Goal: Task Accomplishment & Management: Manage account settings

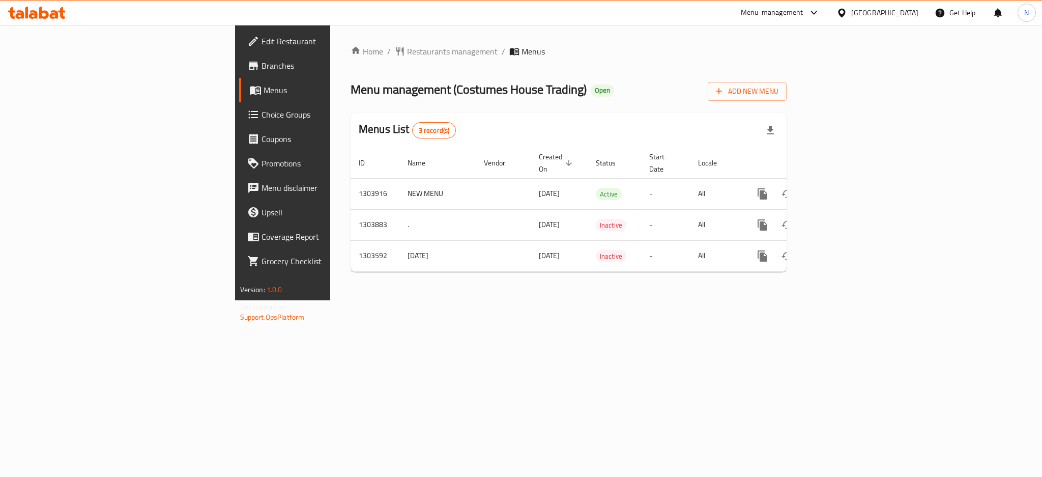
click at [913, 17] on div "Qatar" at bounding box center [884, 12] width 67 height 11
click at [822, 268] on div "United Arab Emirates" at bounding box center [808, 266] width 67 height 11
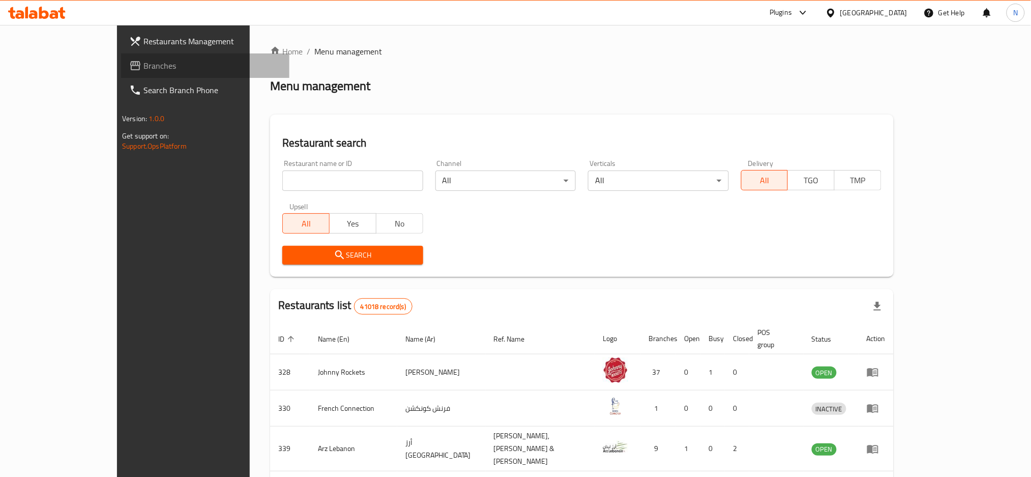
click at [144, 70] on span "Branches" at bounding box center [213, 66] width 138 height 12
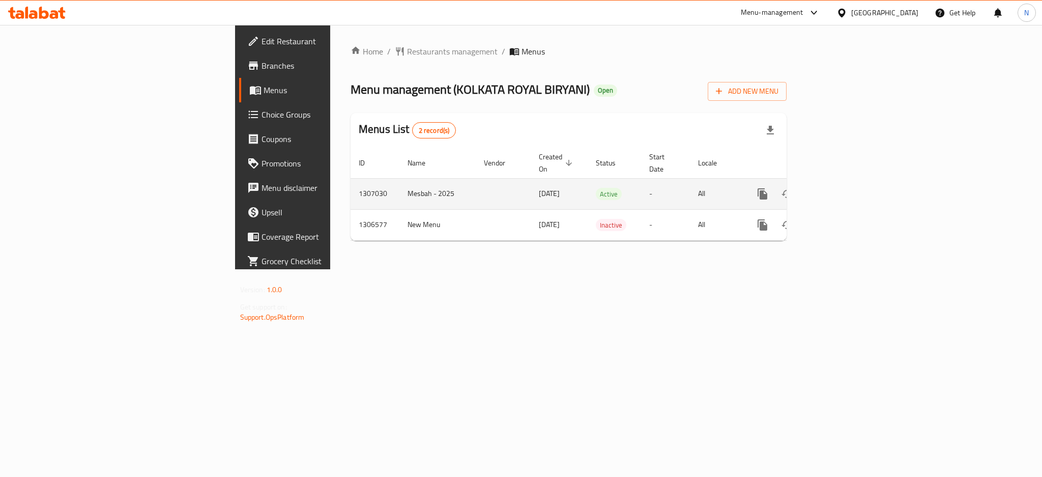
click at [848, 185] on link "enhanced table" at bounding box center [836, 194] width 24 height 24
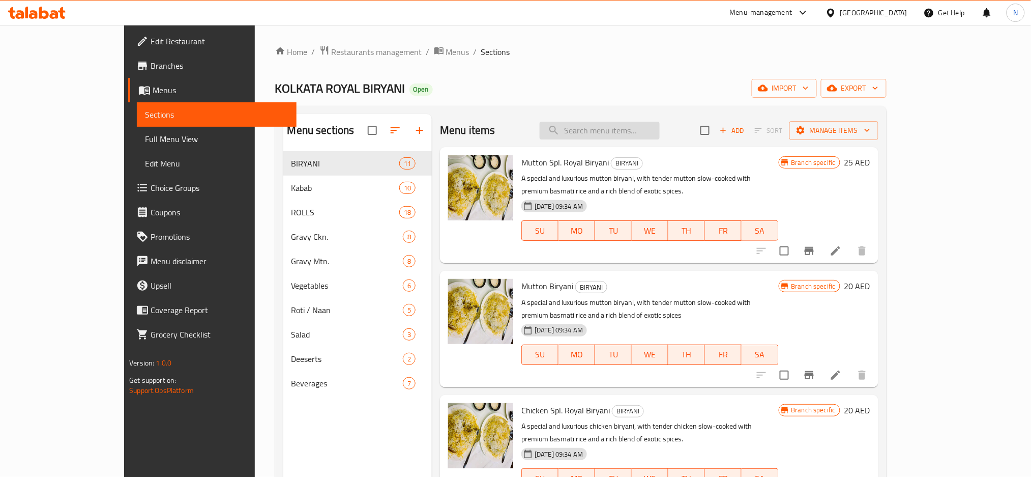
click at [608, 135] on input "search" at bounding box center [600, 131] width 120 height 18
click at [608, 135] on input "ر" at bounding box center [600, 131] width 120 height 18
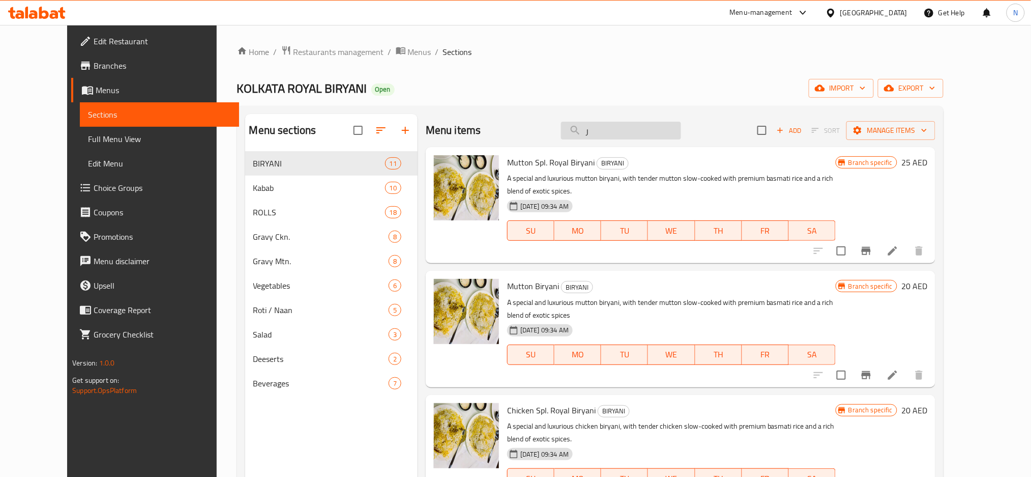
click at [608, 134] on input "ر" at bounding box center [621, 131] width 120 height 18
paste input "Chicken Tandoori"
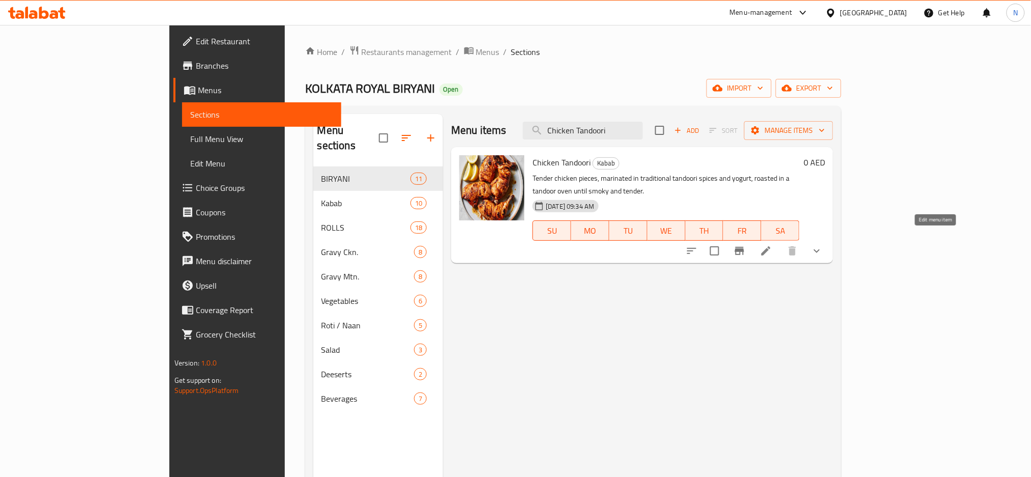
type input "Chicken Tandoori"
click at [772, 245] on icon at bounding box center [766, 251] width 12 height 12
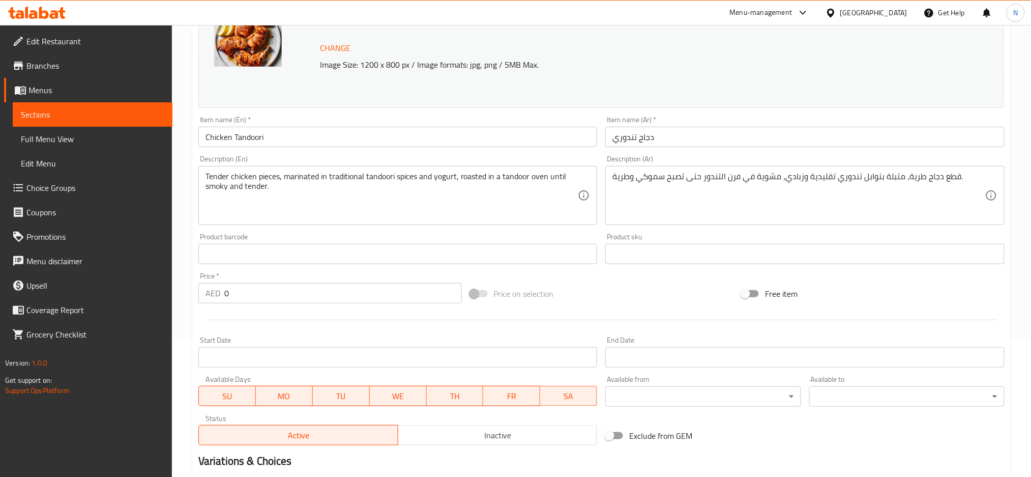
scroll to position [280, 0]
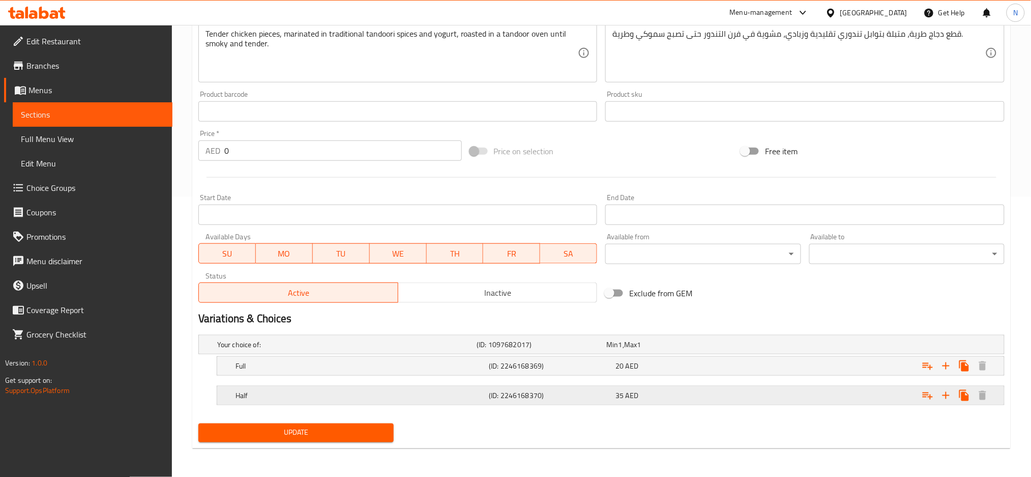
click at [460, 350] on h5 "Half" at bounding box center [344, 344] width 255 height 10
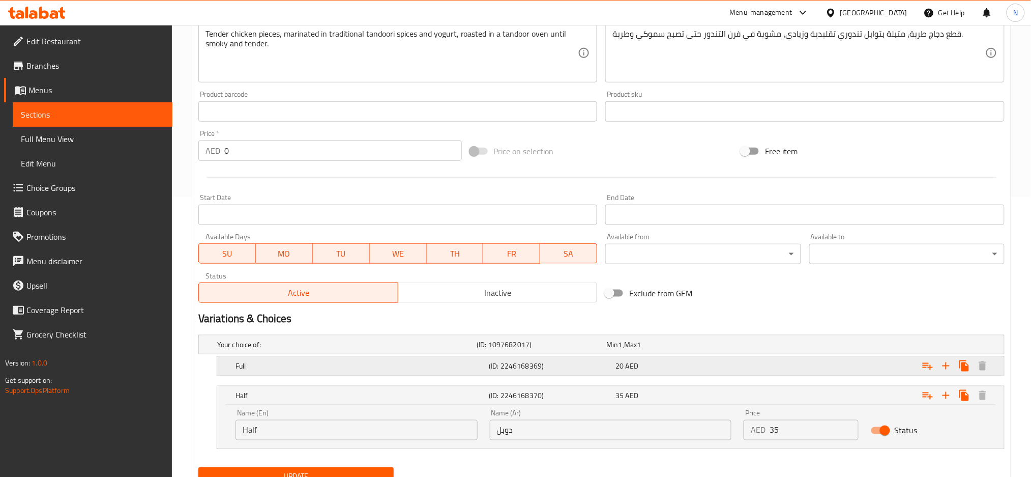
click at [460, 350] on h5 "Full" at bounding box center [344, 344] width 255 height 10
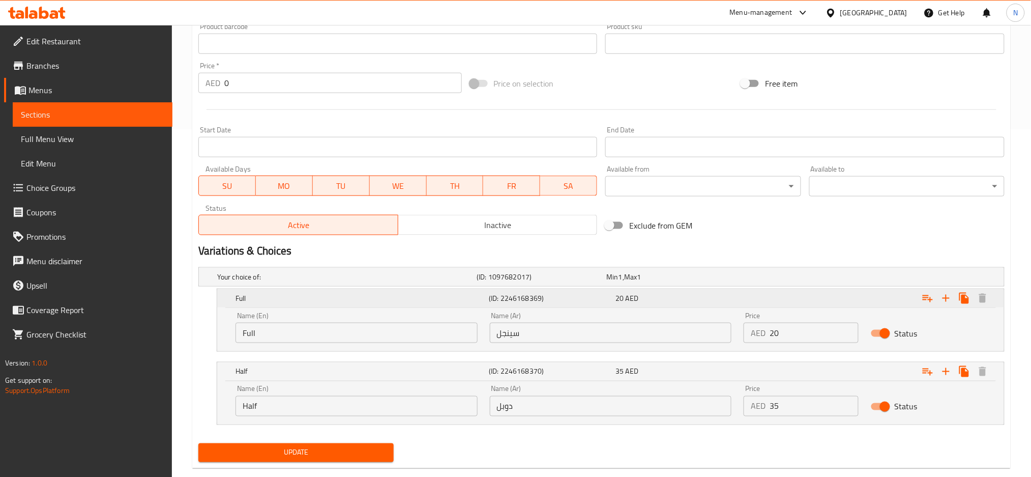
scroll to position [367, 0]
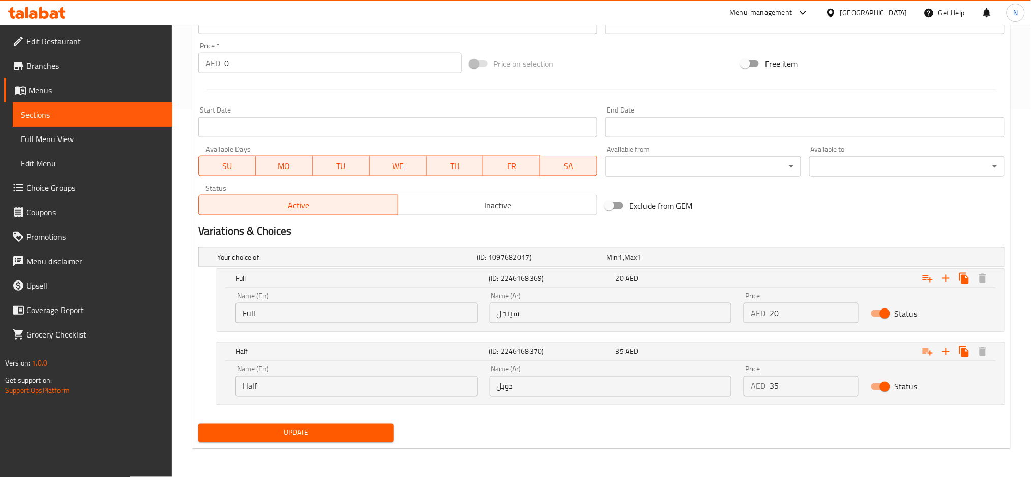
click at [331, 316] on input "Full" at bounding box center [357, 313] width 242 height 20
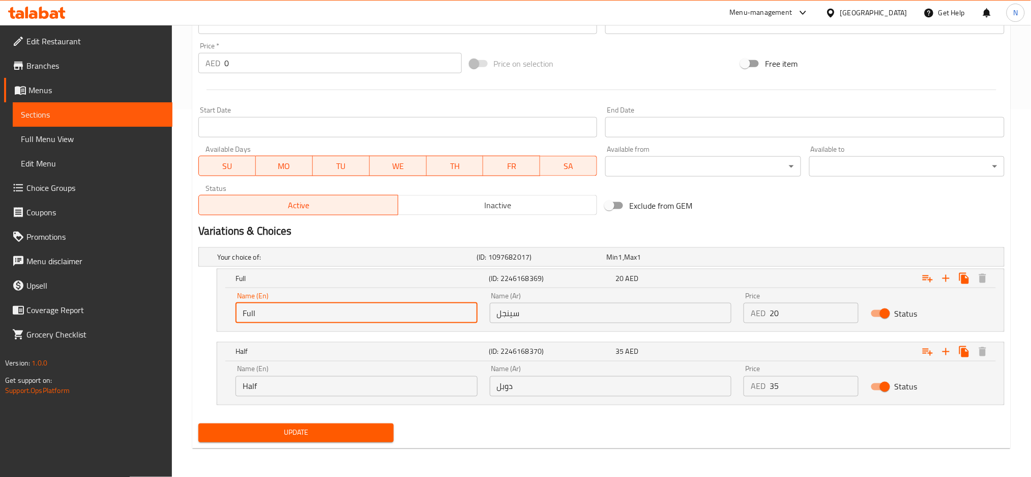
click at [331, 316] on input "Full" at bounding box center [357, 313] width 242 height 20
click at [328, 387] on input "Half" at bounding box center [357, 386] width 242 height 20
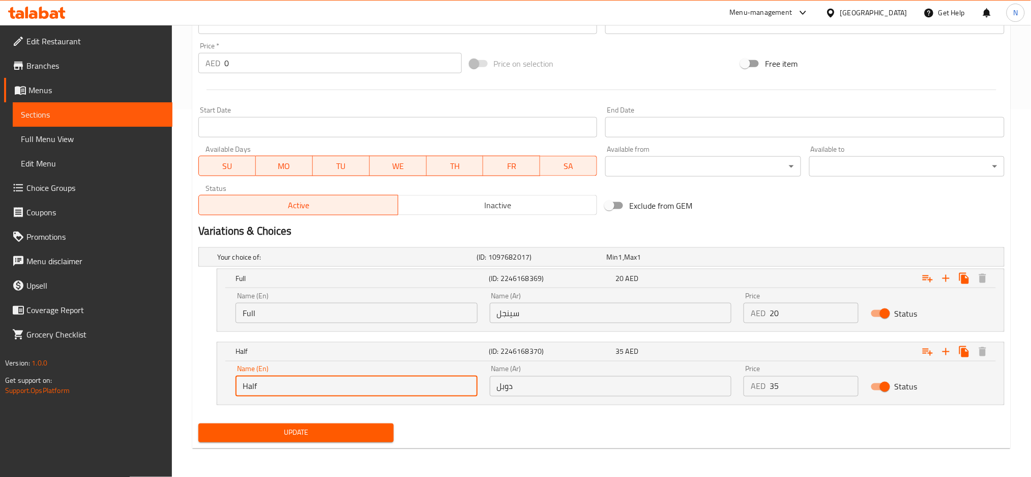
click at [328, 387] on input "Half" at bounding box center [357, 386] width 242 height 20
paste input "Full"
type input "Half"
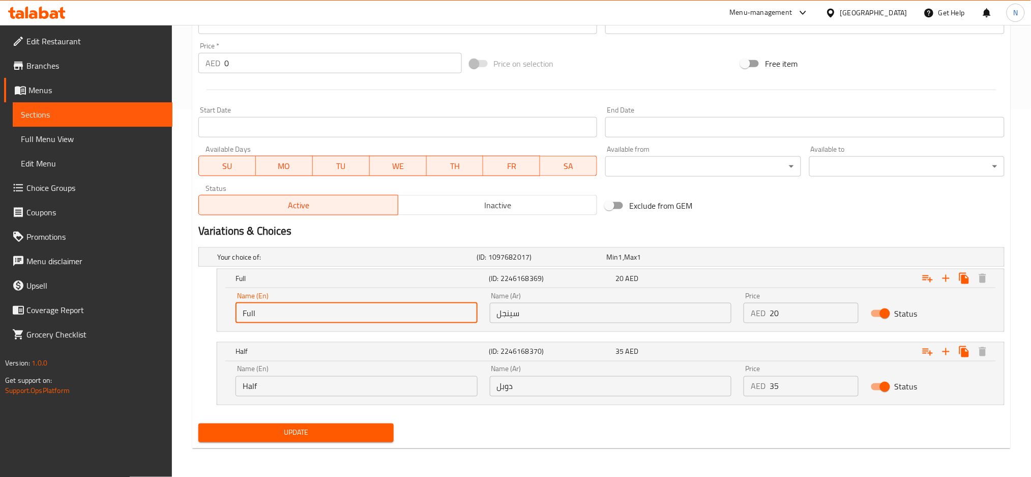
click at [253, 313] on input "Full" at bounding box center [357, 313] width 242 height 20
type input "Full"
click at [294, 383] on input "Half" at bounding box center [357, 386] width 242 height 20
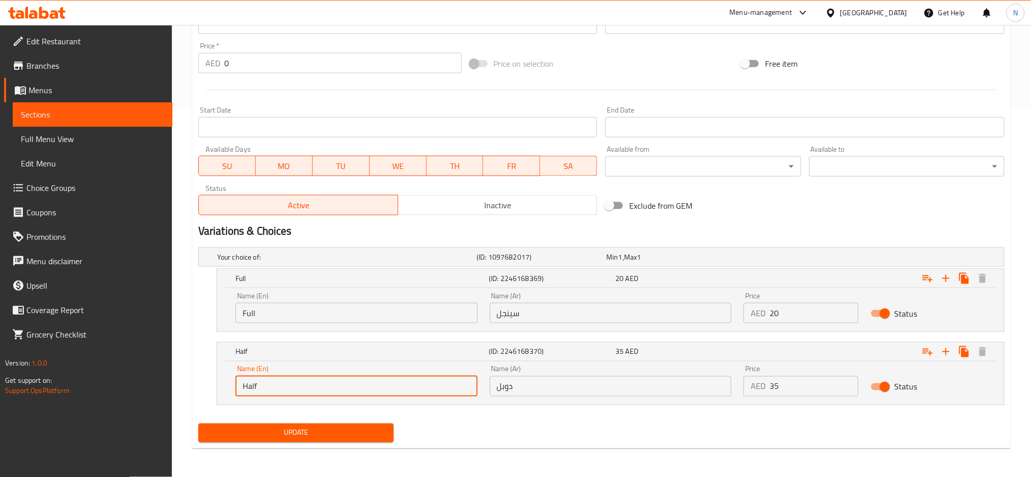
paste input "Full"
click at [254, 387] on input "Half Full" at bounding box center [357, 386] width 242 height 20
type input "Full"
click at [251, 316] on input "Full" at bounding box center [357, 313] width 242 height 20
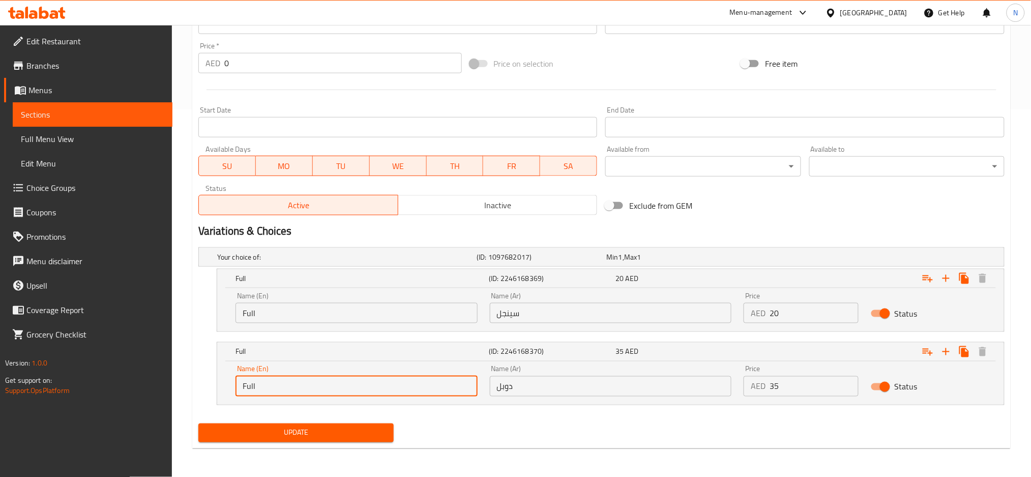
click at [251, 316] on input "Full" at bounding box center [357, 313] width 242 height 20
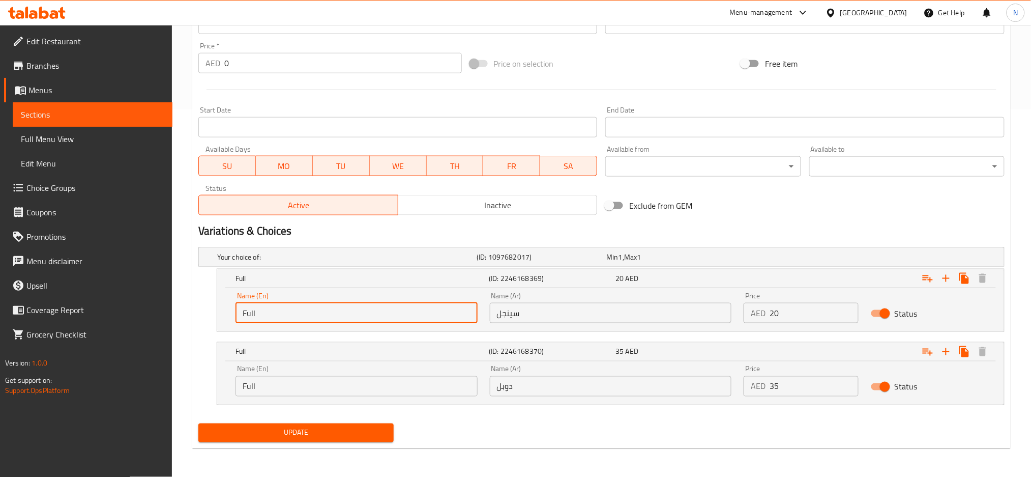
click at [251, 316] on input "Full" at bounding box center [357, 313] width 242 height 20
paste input "Half"
type input "Half"
click at [518, 309] on input "سينجل" at bounding box center [611, 313] width 242 height 20
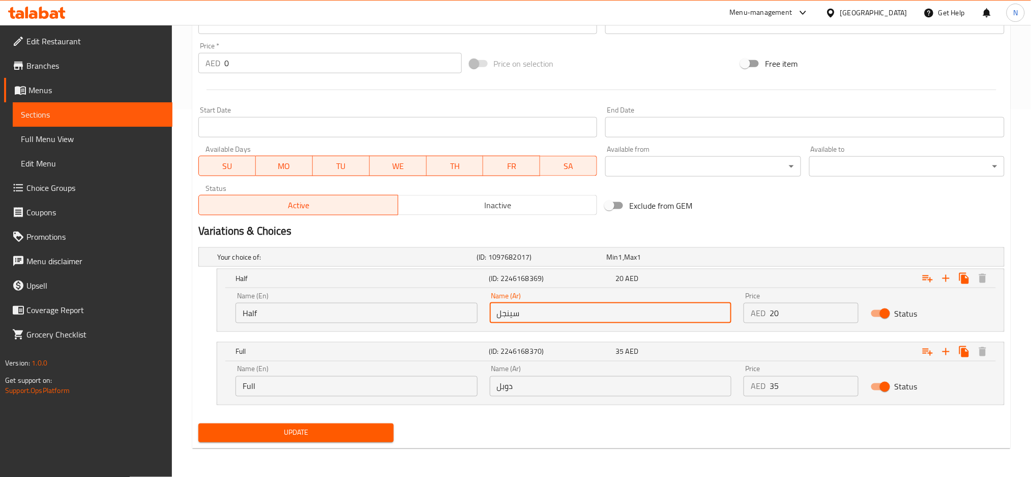
click at [518, 309] on input "سينجل" at bounding box center [611, 313] width 242 height 20
type input "نصف"
click at [561, 387] on input "دوبل" at bounding box center [611, 386] width 242 height 20
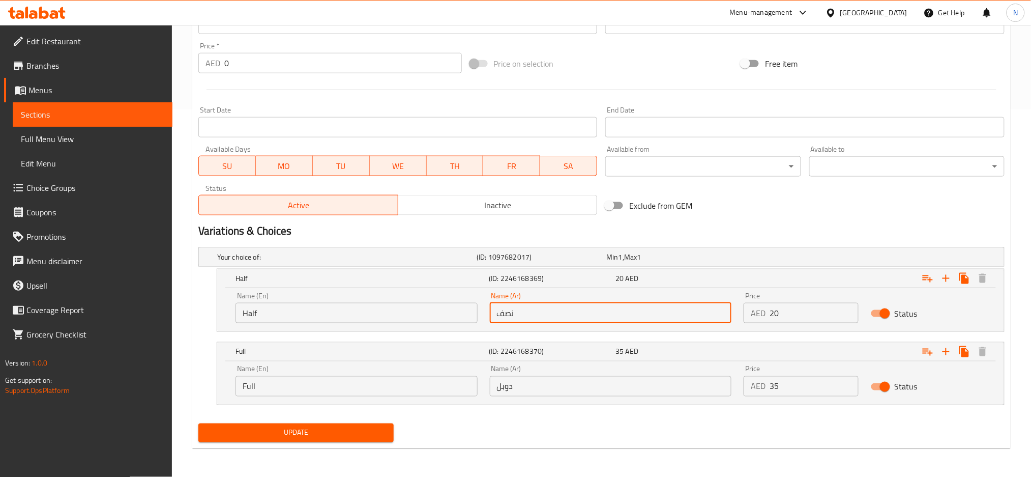
click at [561, 387] on input "دوبل" at bounding box center [611, 386] width 242 height 20
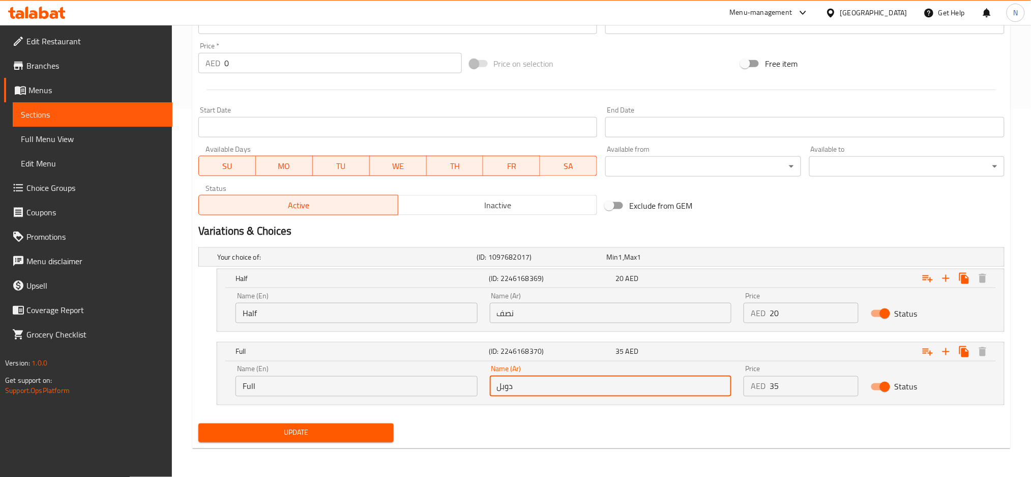
click at [561, 387] on input "دوبل" at bounding box center [611, 386] width 242 height 20
type input "كامل"
click at [363, 435] on span "Update" at bounding box center [296, 432] width 179 height 13
click at [847, 8] on div "[GEOGRAPHIC_DATA]" at bounding box center [874, 12] width 67 height 11
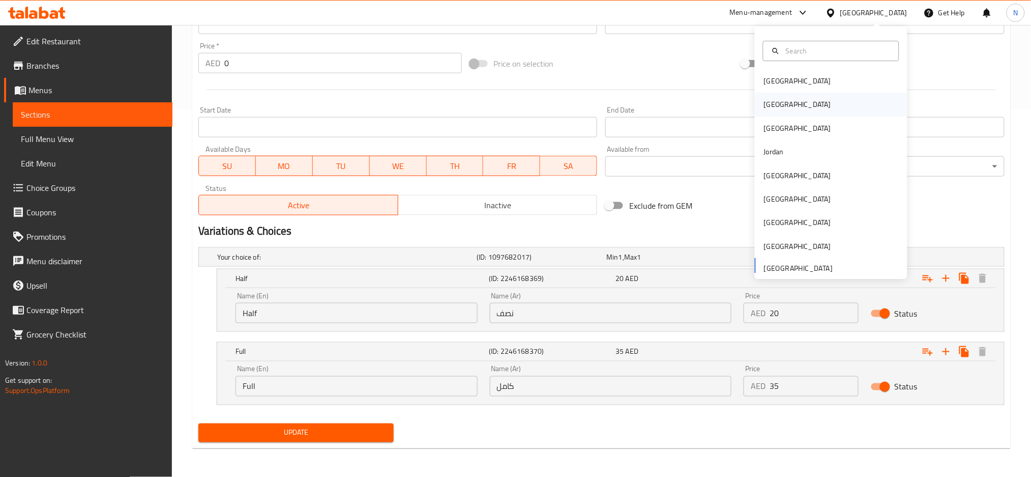
click at [777, 109] on div "[GEOGRAPHIC_DATA]" at bounding box center [797, 104] width 83 height 23
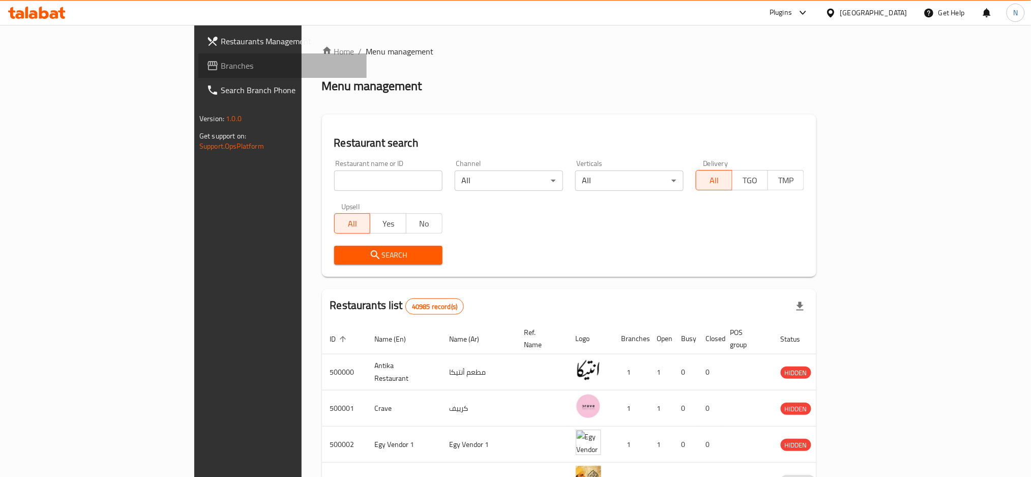
click at [198, 73] on link "Branches" at bounding box center [282, 65] width 168 height 24
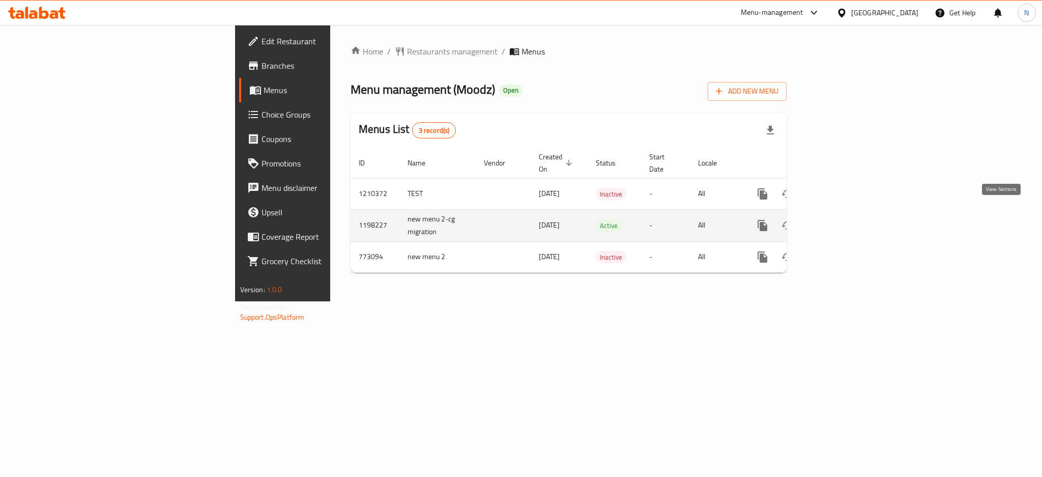
click at [848, 213] on link "enhanced table" at bounding box center [836, 225] width 24 height 24
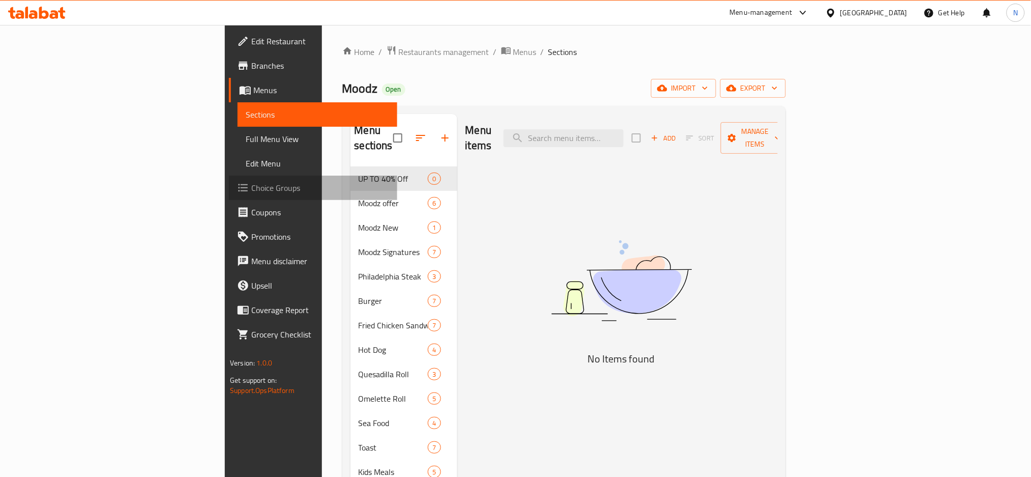
click at [251, 185] on span "Choice Groups" at bounding box center [320, 188] width 138 height 12
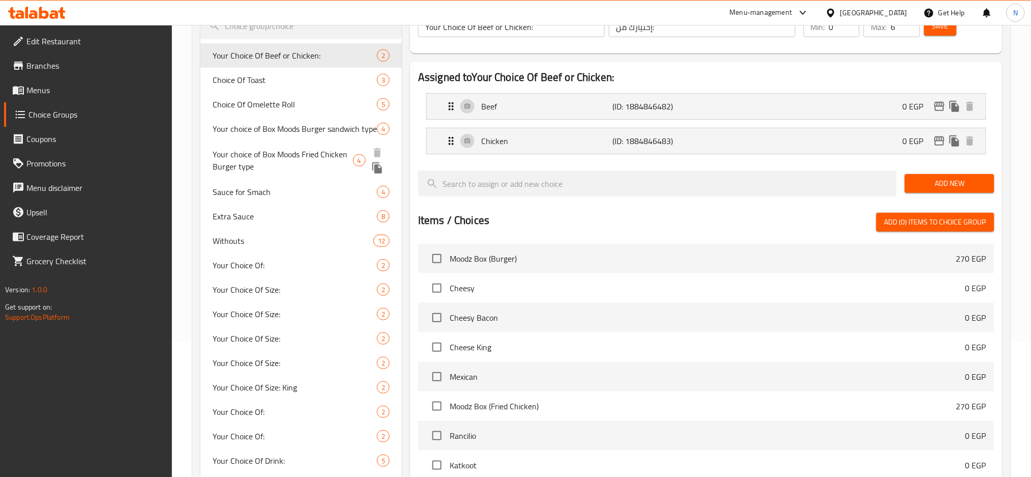
scroll to position [204, 0]
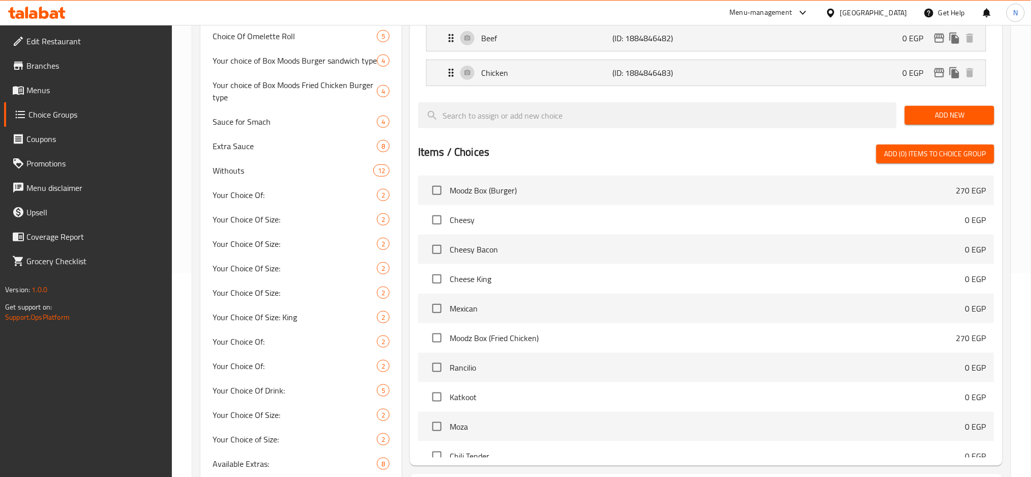
click at [642, 139] on div at bounding box center [706, 140] width 577 height 8
click at [268, 170] on span "Withouts" at bounding box center [278, 170] width 130 height 12
type input "Withouts"
type input "بدون اضافات"
type input "4"
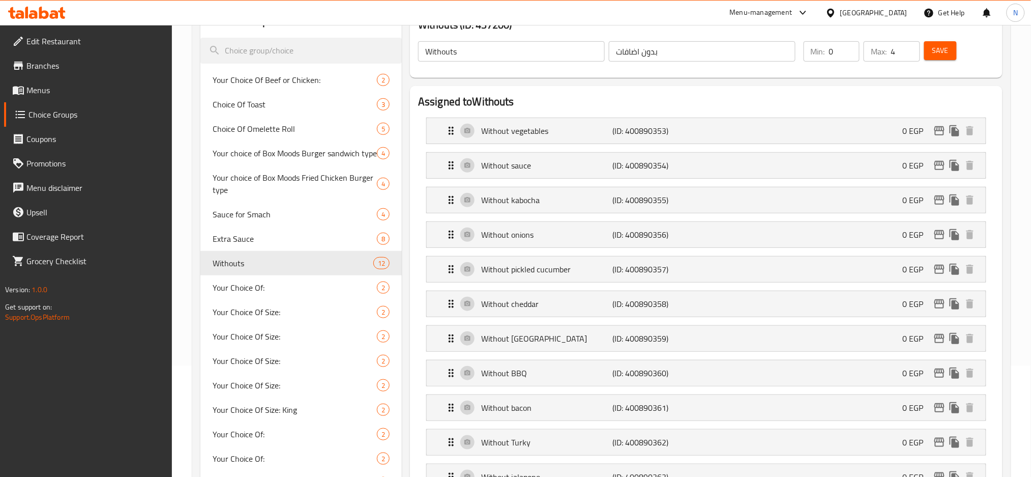
scroll to position [0, 0]
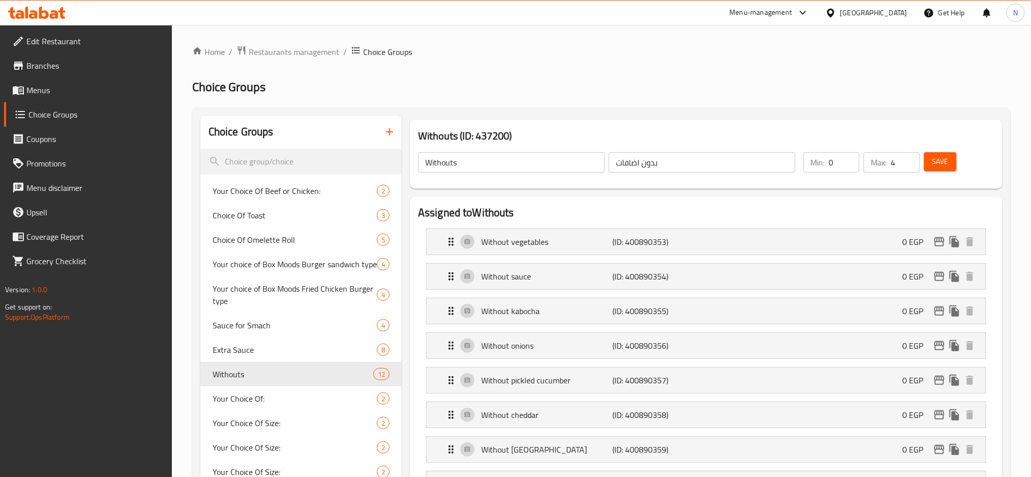
click at [531, 163] on input "Withouts" at bounding box center [511, 162] width 187 height 20
click at [532, 163] on input "Withouts" at bounding box center [511, 162] width 187 height 20
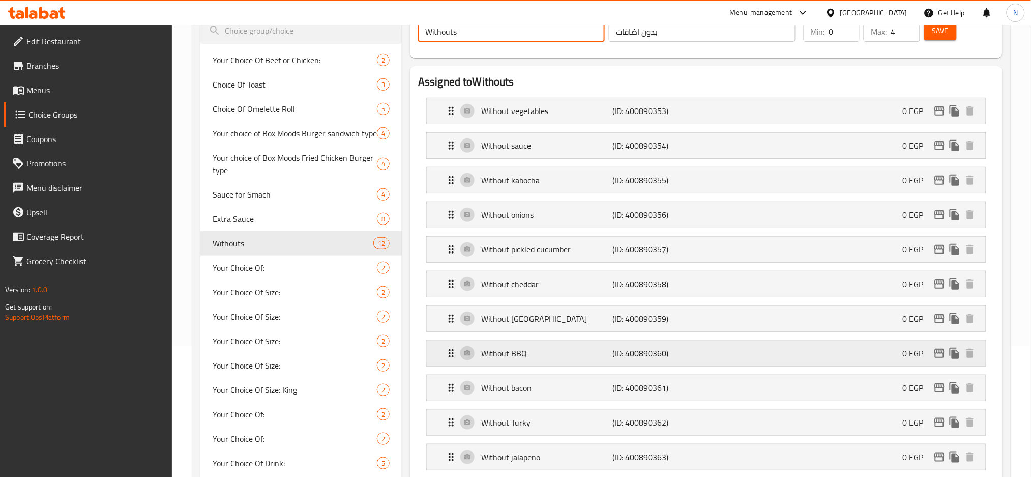
scroll to position [204, 0]
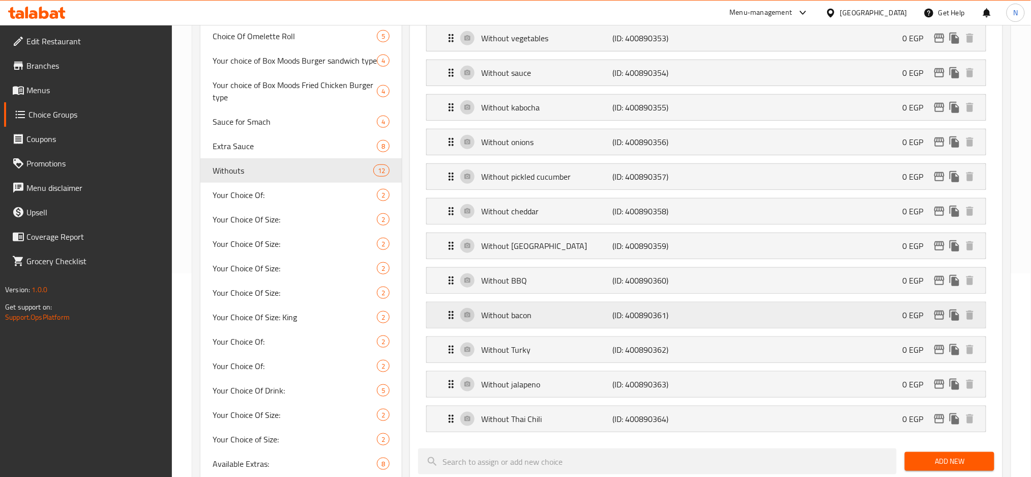
click at [544, 320] on p "Without bacon" at bounding box center [546, 315] width 131 height 12
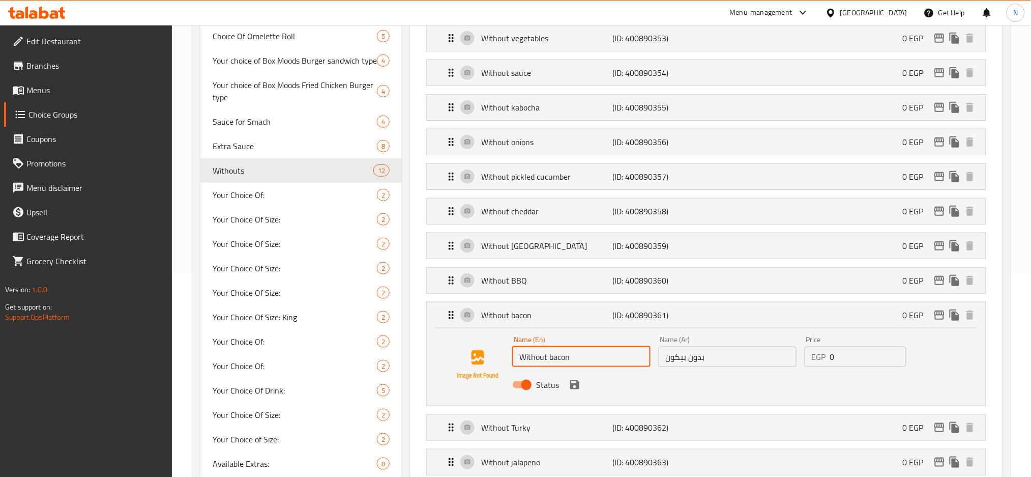
drag, startPoint x: 576, startPoint y: 362, endPoint x: 520, endPoint y: 361, distance: 56.0
click at [520, 361] on input "Without bacon" at bounding box center [581, 357] width 138 height 20
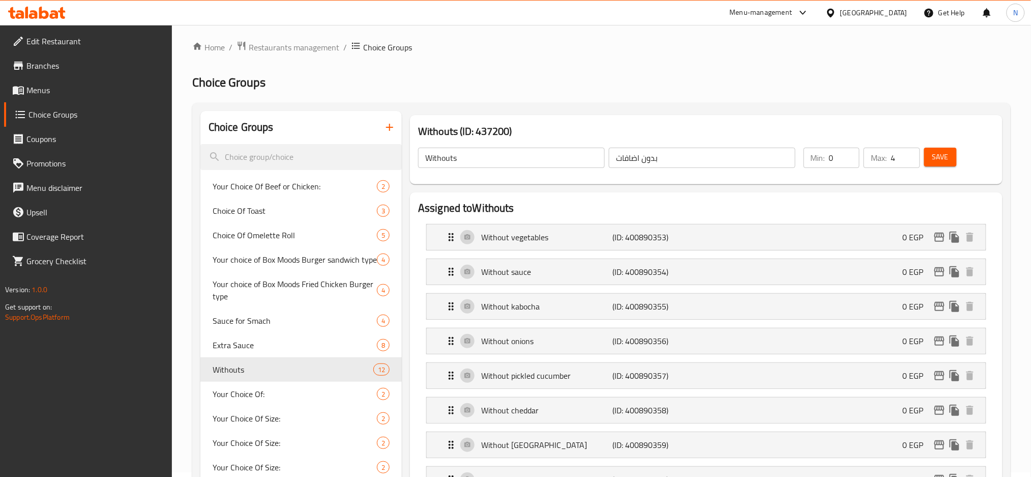
scroll to position [0, 0]
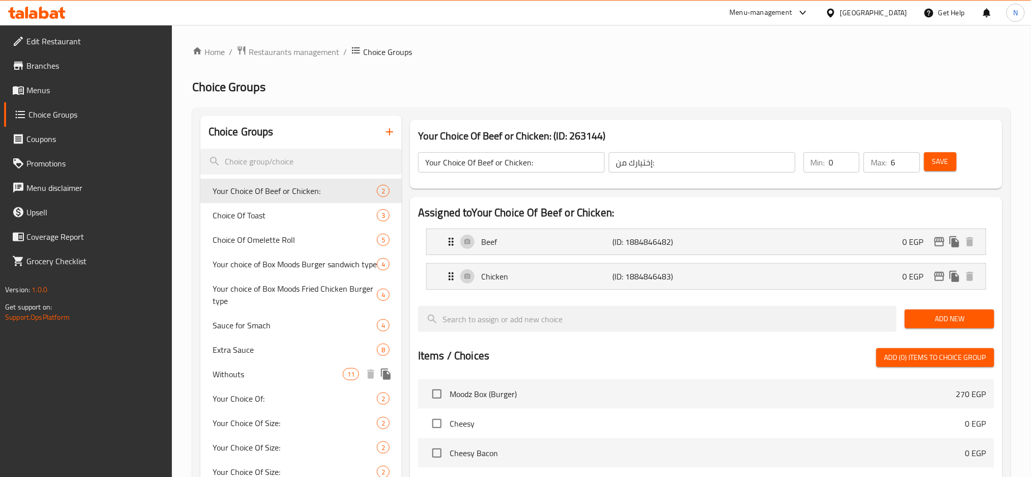
click at [246, 369] on span "Withouts" at bounding box center [278, 374] width 130 height 12
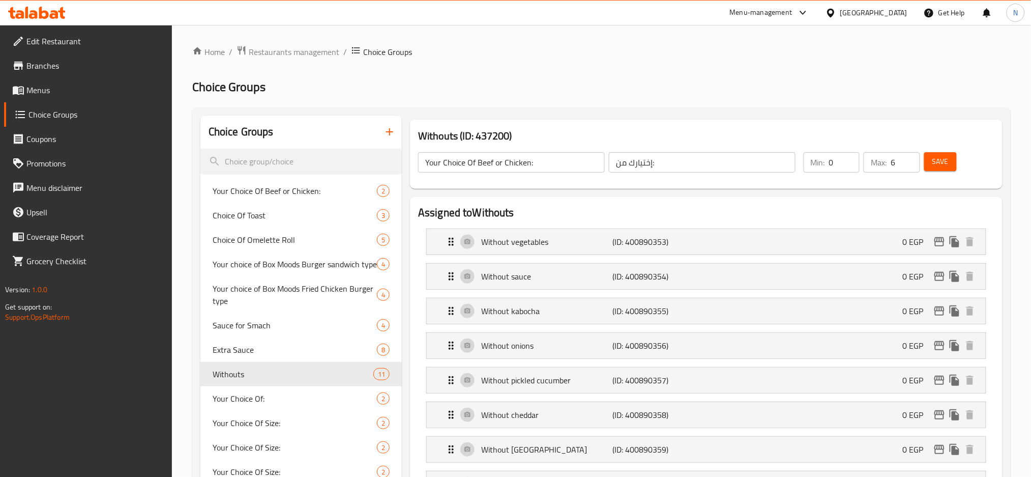
type input "Withouts"
type input "بدون اضافات"
type input "4"
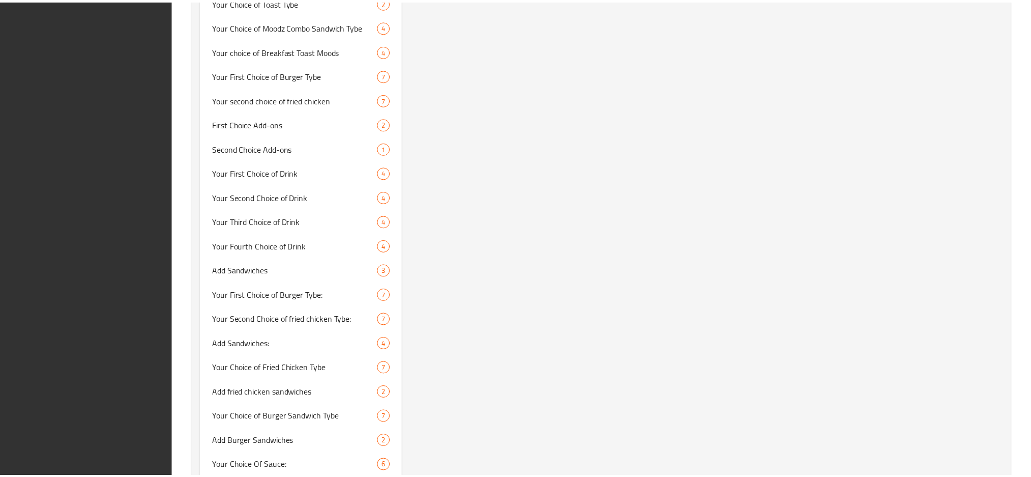
scroll to position [1578, 0]
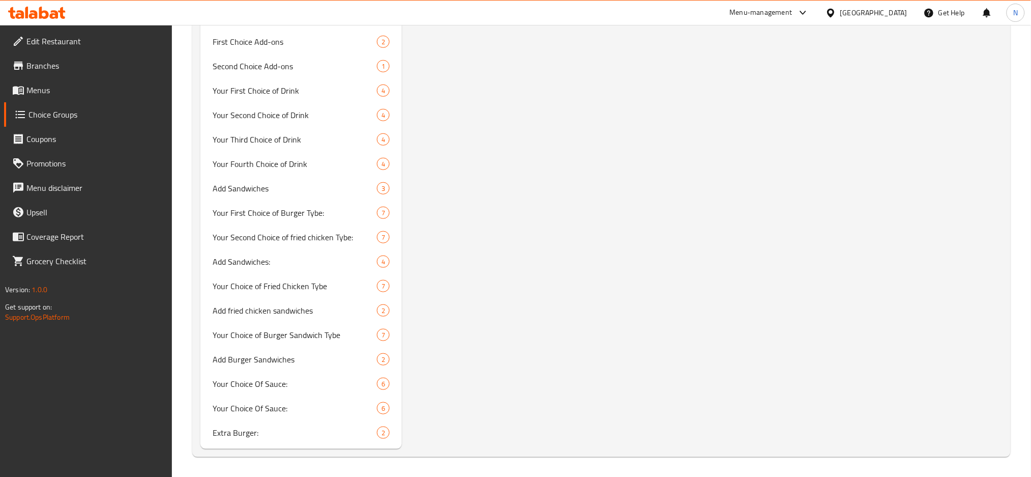
click at [837, 16] on icon at bounding box center [831, 13] width 11 height 11
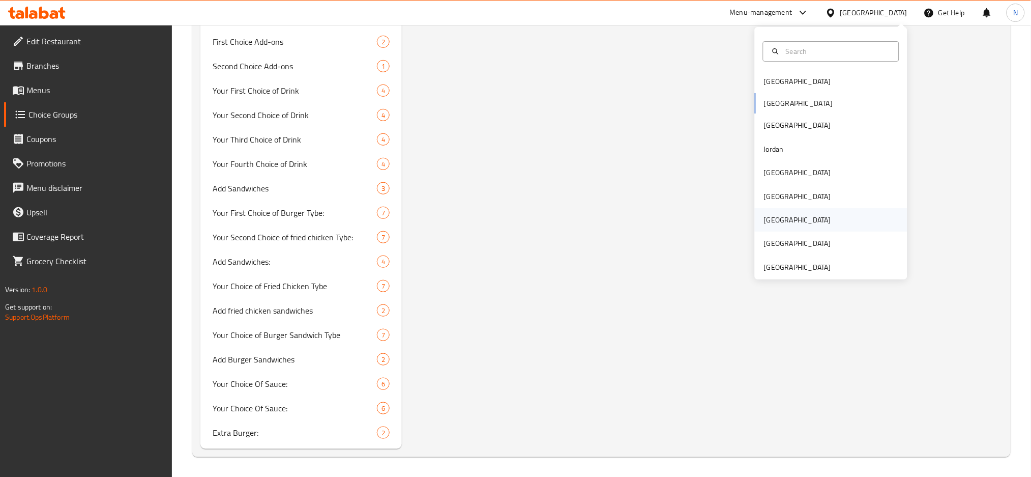
click at [770, 219] on div "[GEOGRAPHIC_DATA]" at bounding box center [797, 219] width 67 height 11
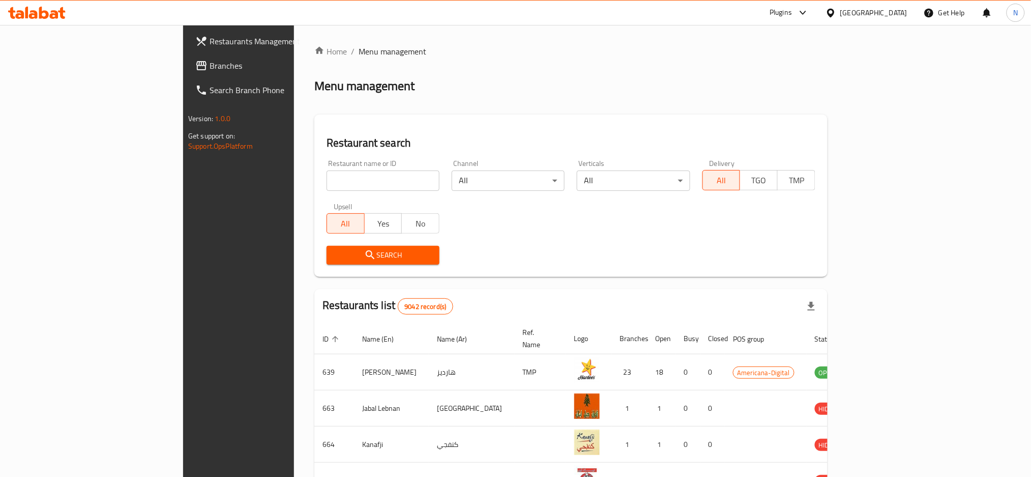
click at [210, 64] on span "Branches" at bounding box center [279, 66] width 138 height 12
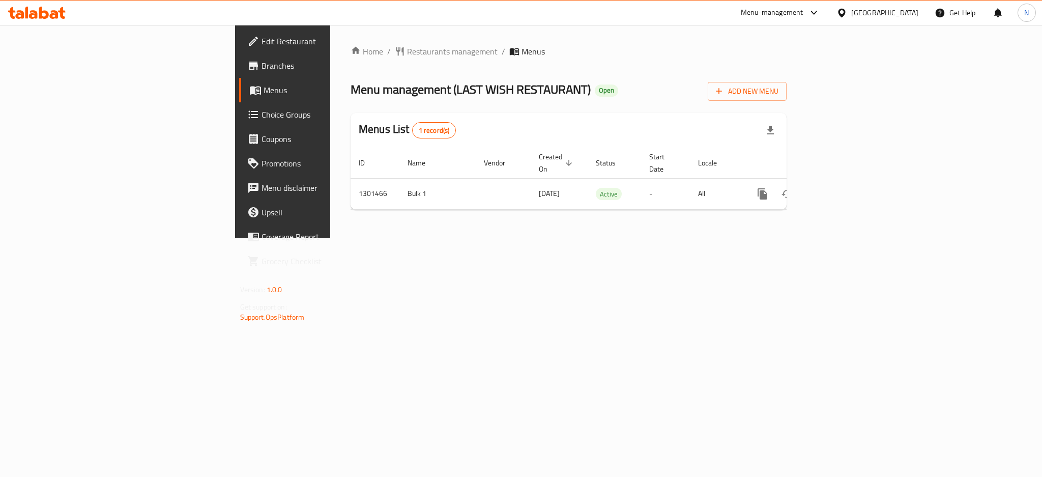
click at [851, 8] on div at bounding box center [844, 12] width 15 height 11
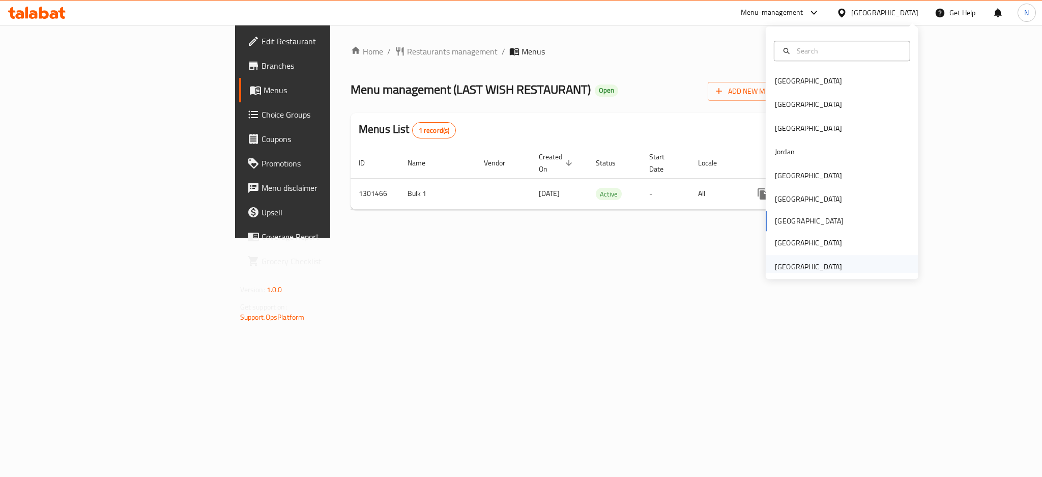
click at [812, 270] on div "[GEOGRAPHIC_DATA]" at bounding box center [808, 266] width 67 height 11
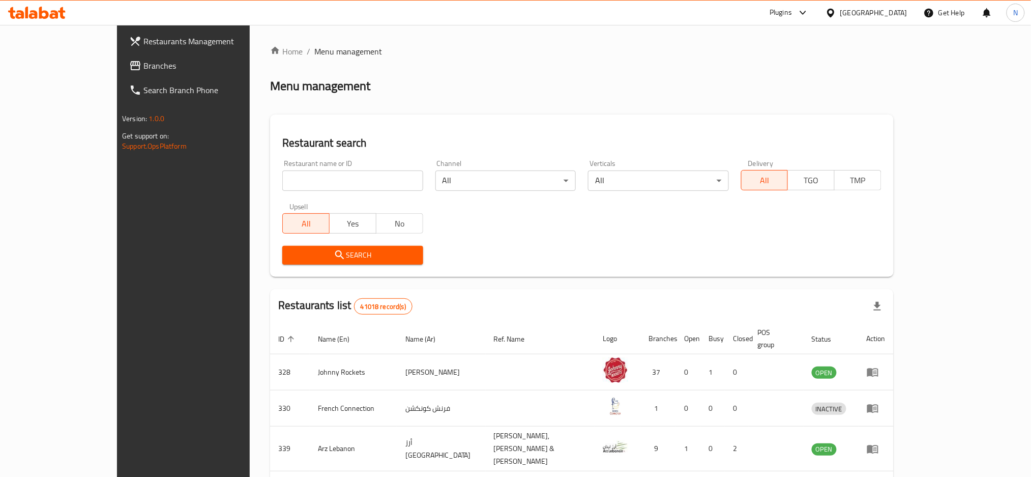
click at [43, 66] on div at bounding box center [515, 238] width 1031 height 477
click at [144, 66] on span "Branches" at bounding box center [213, 66] width 138 height 12
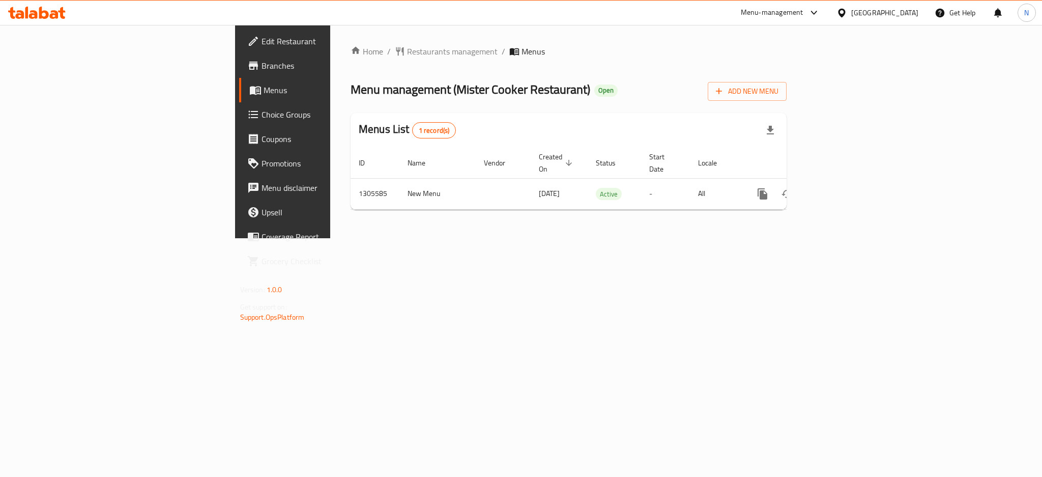
click at [863, 14] on div "[GEOGRAPHIC_DATA]" at bounding box center [884, 12] width 67 height 11
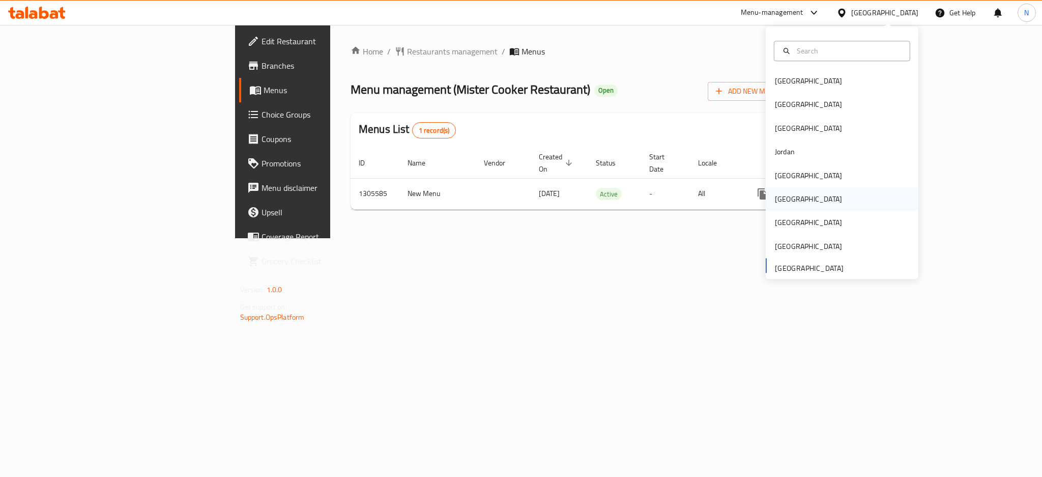
click at [779, 205] on div "[GEOGRAPHIC_DATA]" at bounding box center [808, 198] width 67 height 11
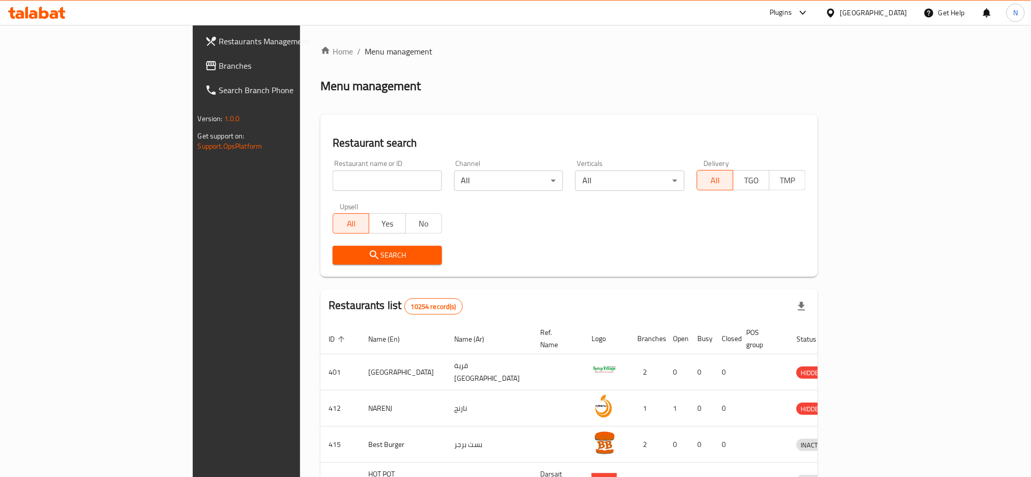
click at [219, 71] on span "Branches" at bounding box center [288, 66] width 138 height 12
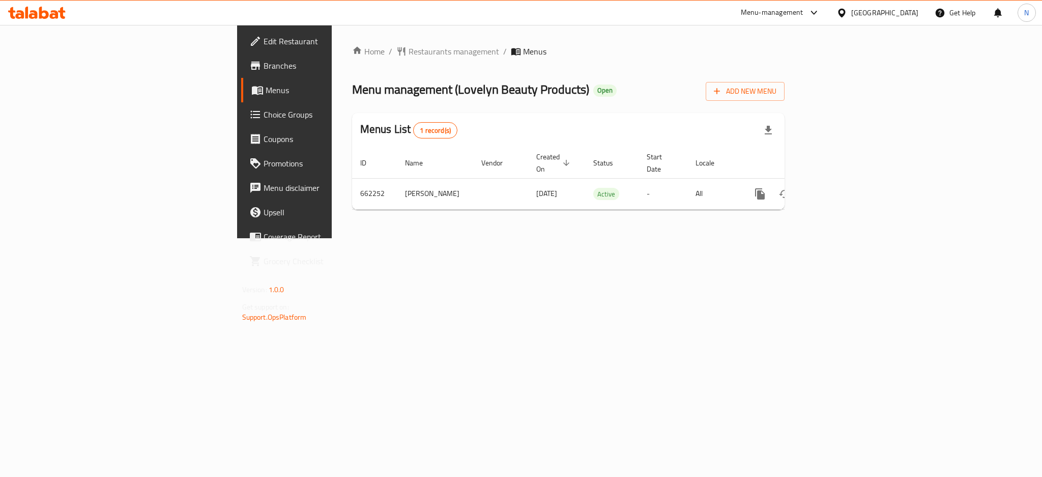
click at [902, 9] on div "[GEOGRAPHIC_DATA]" at bounding box center [884, 12] width 67 height 11
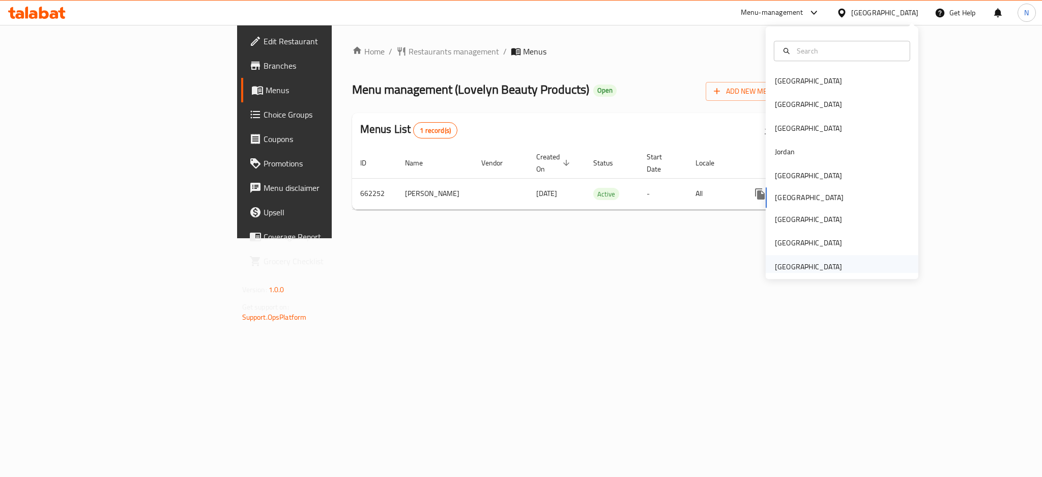
click at [801, 265] on div "[GEOGRAPHIC_DATA]" at bounding box center [808, 266] width 67 height 11
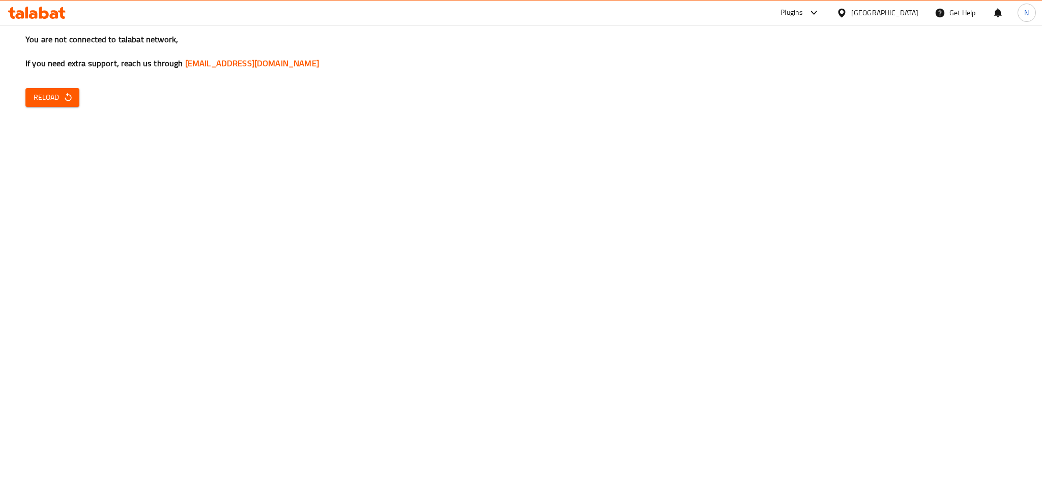
click at [59, 93] on span "Reload" at bounding box center [53, 97] width 38 height 13
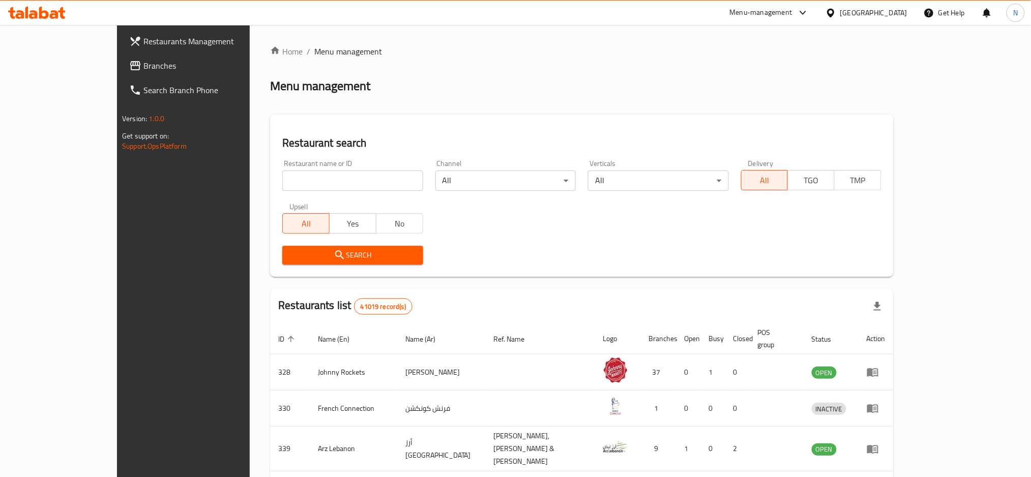
click at [144, 65] on span "Branches" at bounding box center [213, 66] width 138 height 12
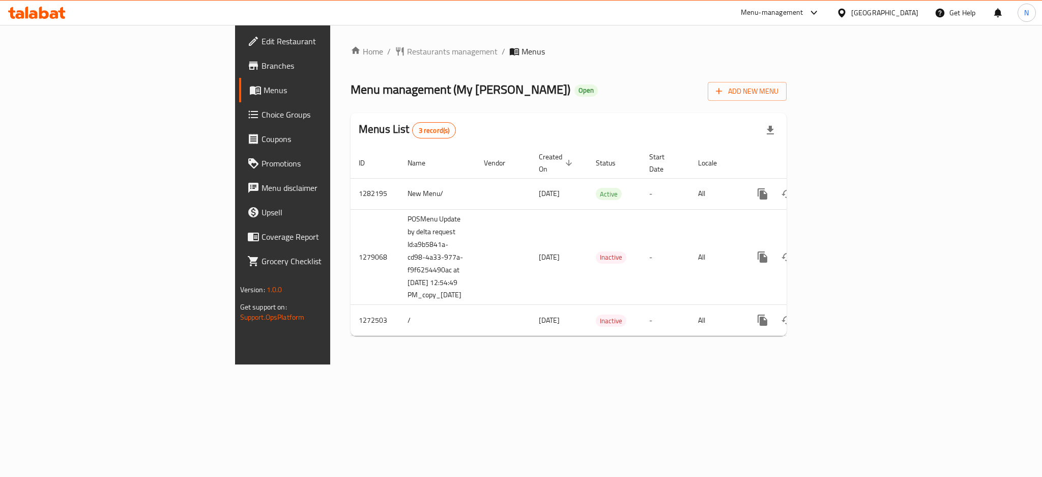
click at [851, 19] on div "[GEOGRAPHIC_DATA]" at bounding box center [877, 13] width 98 height 24
click at [869, 13] on div "[GEOGRAPHIC_DATA]" at bounding box center [884, 12] width 67 height 11
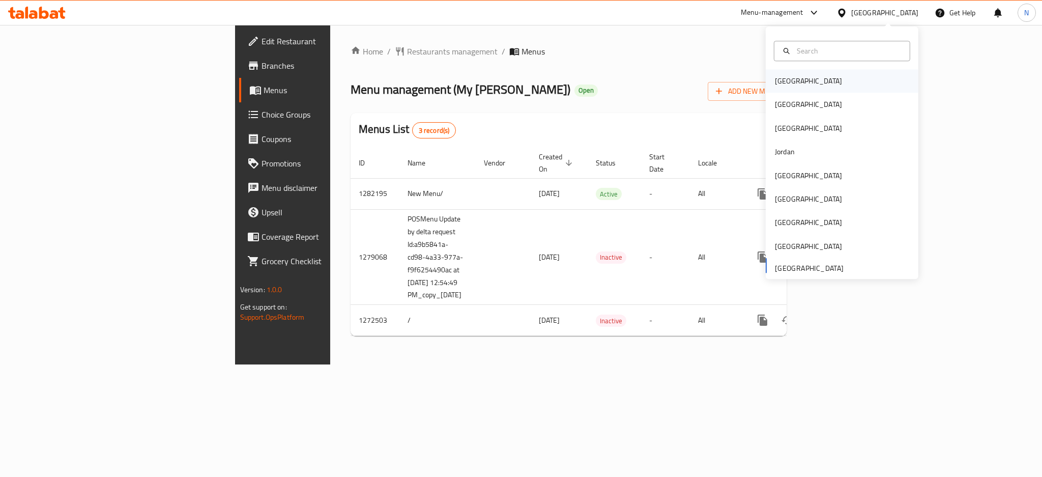
click at [780, 79] on div "[GEOGRAPHIC_DATA]" at bounding box center [808, 80] width 67 height 11
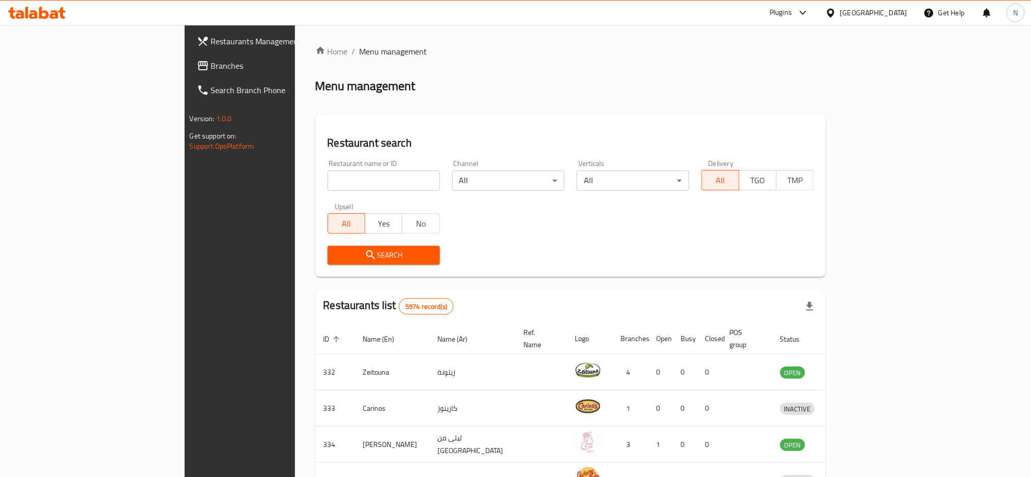
click at [211, 62] on span "Branches" at bounding box center [280, 66] width 138 height 12
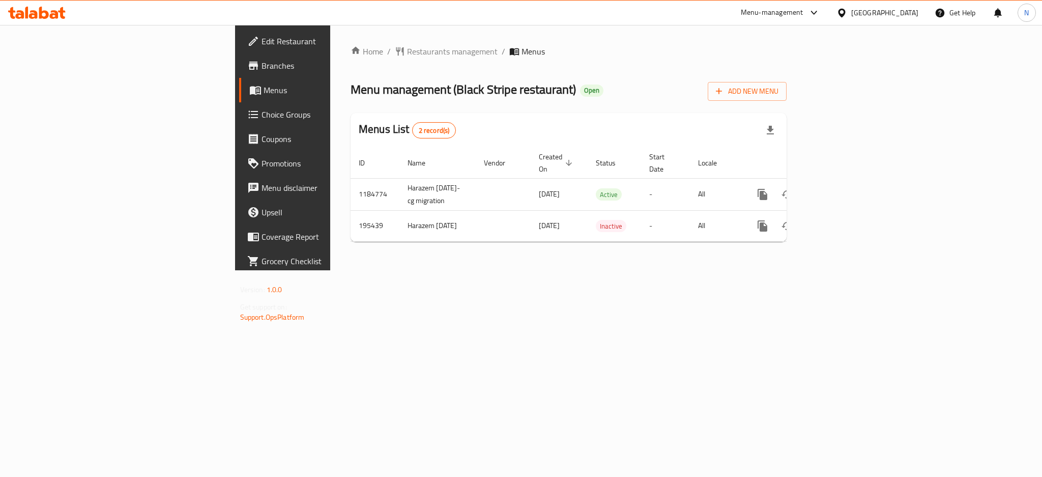
click at [898, 14] on div "[GEOGRAPHIC_DATA]" at bounding box center [884, 12] width 67 height 11
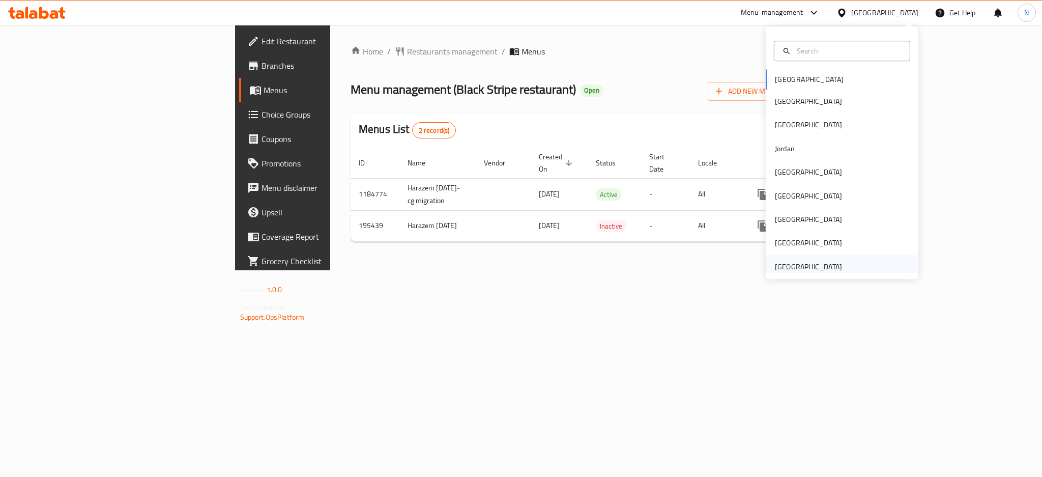
click at [806, 265] on div "[GEOGRAPHIC_DATA]" at bounding box center [808, 266] width 67 height 11
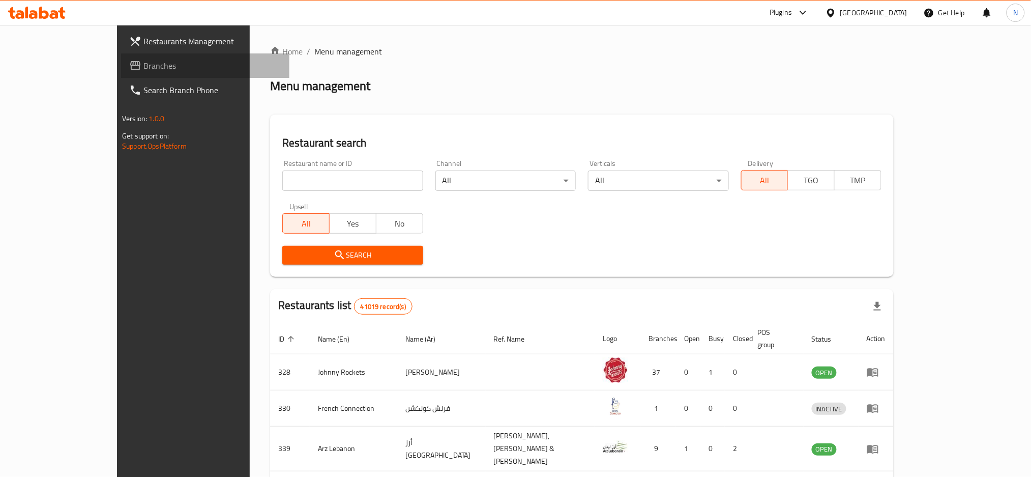
click at [144, 62] on span "Branches" at bounding box center [213, 66] width 138 height 12
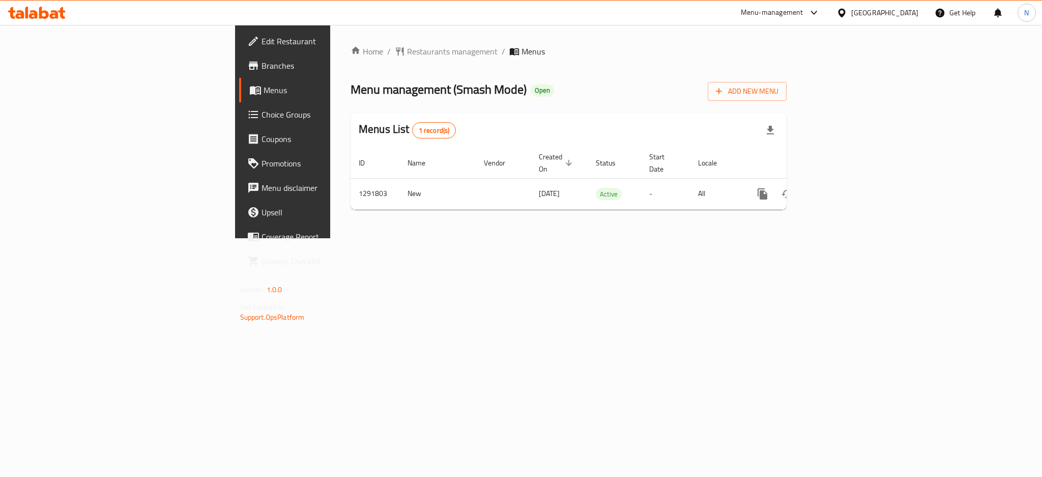
click at [239, 79] on link "Menus" at bounding box center [324, 90] width 170 height 24
click at [407, 53] on span "Restaurants management" at bounding box center [452, 51] width 91 height 12
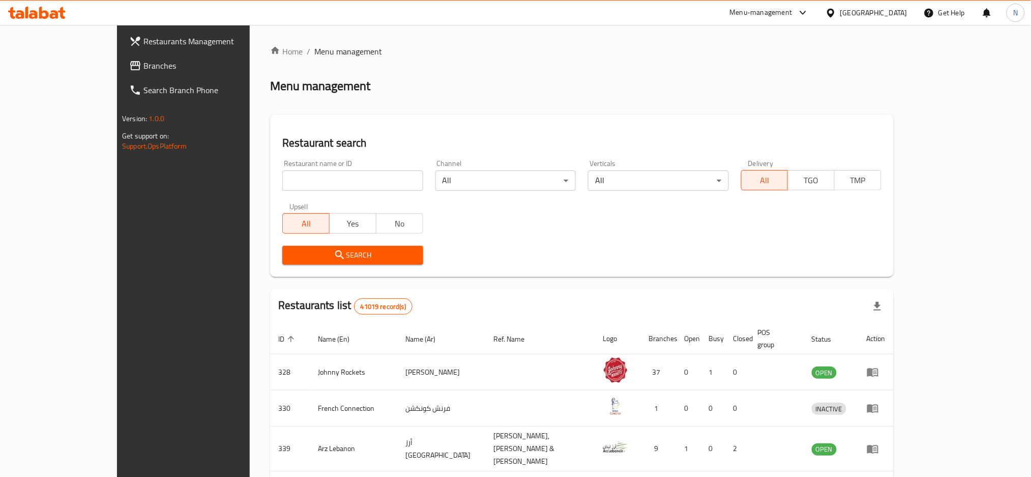
click at [117, 56] on div "Restaurants Management Branches Search Branch Phone Version: 1.0.0 Get support …" at bounding box center [515, 394] width 797 height 738
click at [144, 64] on span "Branches" at bounding box center [213, 66] width 138 height 12
